Goal: Transaction & Acquisition: Purchase product/service

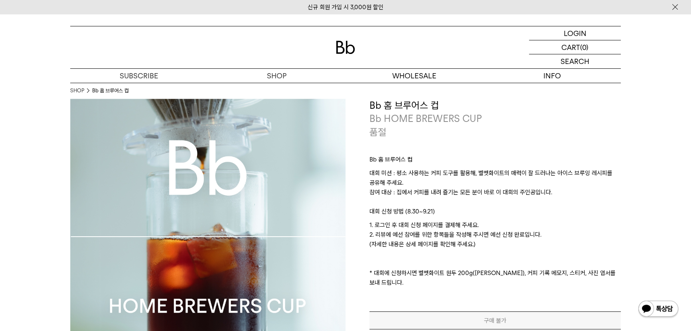
drag, startPoint x: 0, startPoint y: 0, endPoint x: 266, endPoint y: 77, distance: 277.3
click at [266, 77] on link "SHOP 숍" at bounding box center [277, 76] width 138 height 14
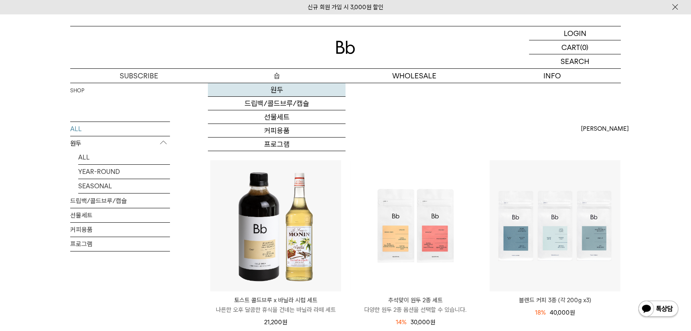
click at [271, 90] on link "원두" at bounding box center [277, 90] width 138 height 14
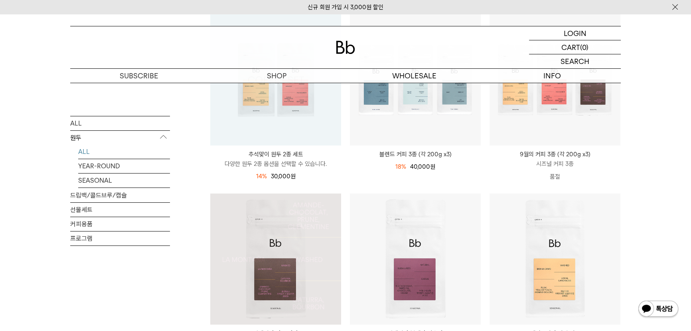
scroll to position [145, 0]
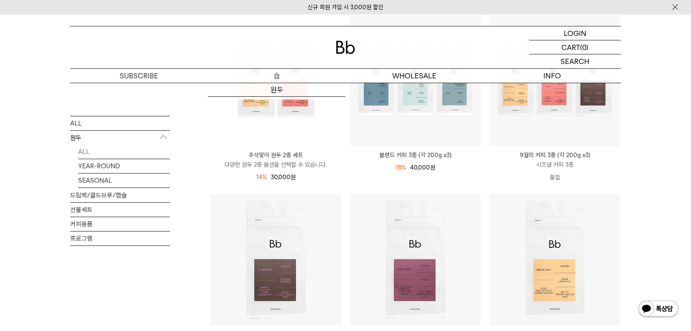
click at [279, 77] on p "숍" at bounding box center [277, 76] width 138 height 14
